Goal: Find specific page/section: Find specific page/section

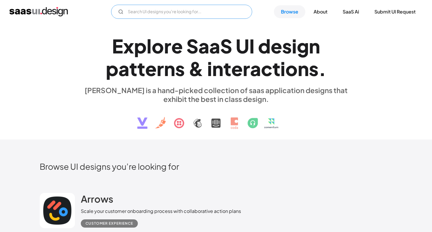
click at [164, 16] on input "Email Form" at bounding box center [181, 12] width 141 height 14
click at [326, 134] on div "E x p l o r e S a a S U I d e s i g n p a t t e r n s & i n t e r a c t i o n s…" at bounding box center [216, 81] width 432 height 116
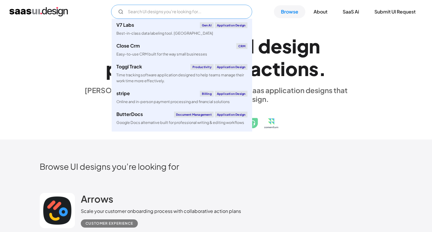
click at [213, 8] on input "Email Form" at bounding box center [181, 12] width 141 height 14
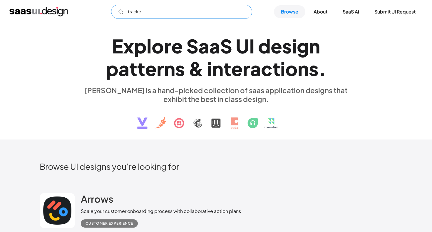
type input "track"
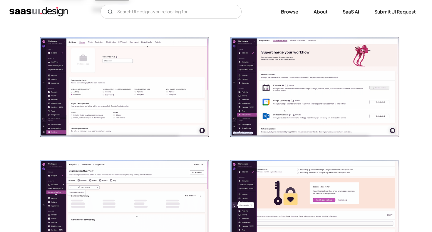
scroll to position [72, 0]
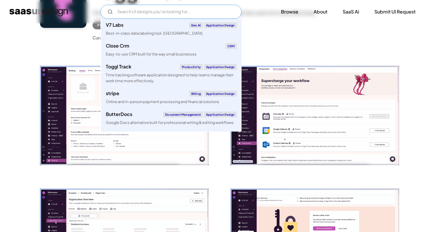
click at [182, 13] on input "Email Form" at bounding box center [170, 12] width 141 height 14
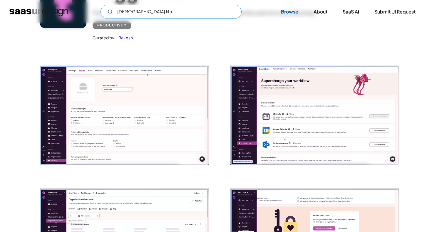
type input "chick fil a"
click at [288, 13] on link "Browse" at bounding box center [289, 11] width 31 height 13
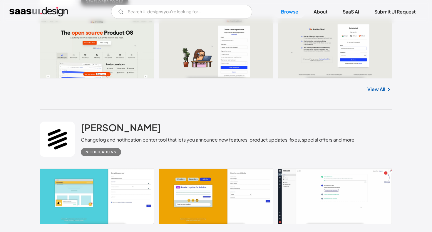
scroll to position [1149, 0]
